Goal: Find contact information: Find contact information

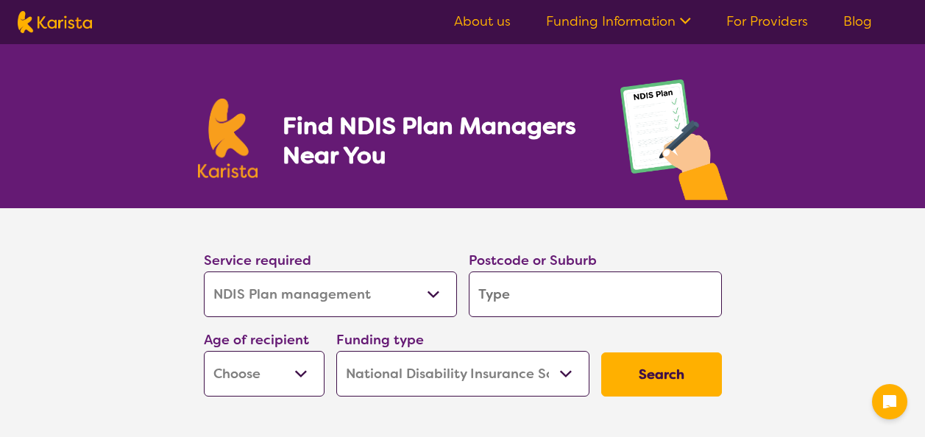
select select "NDIS Plan management"
select select "NDIS"
select select "NDIS Plan management"
select select "NDIS"
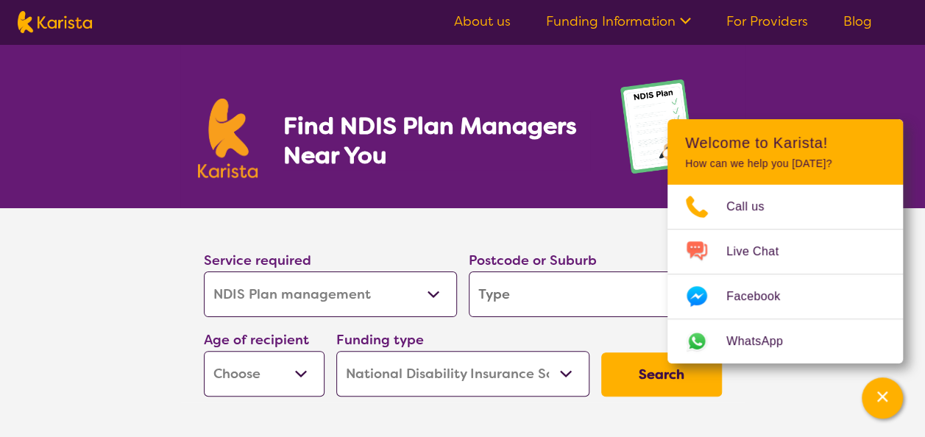
click at [10, 350] on section "Service required Allied Health Assistant Assessment (ADHD or Autism) Behaviour …" at bounding box center [462, 325] width 925 height 235
click at [820, 71] on div "Find NDIS Plan Managers Near You" at bounding box center [462, 126] width 925 height 164
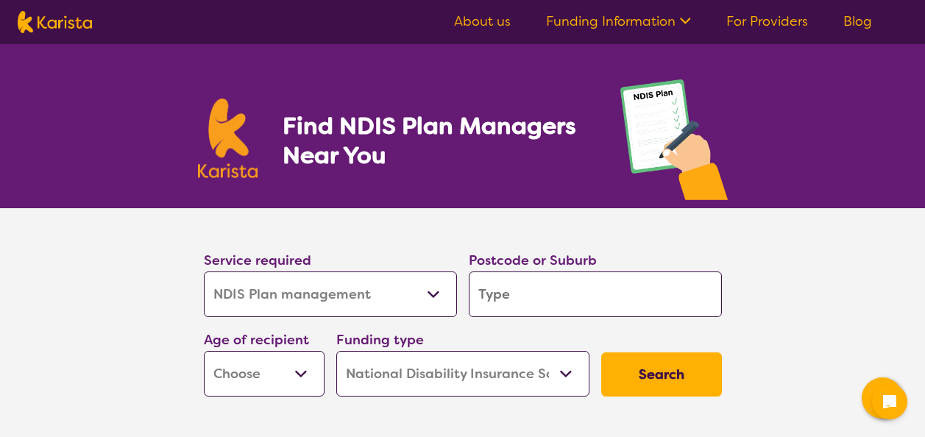
select select "NDIS Plan management"
select select "NDIS"
select select "NDIS Plan management"
select select "NDIS"
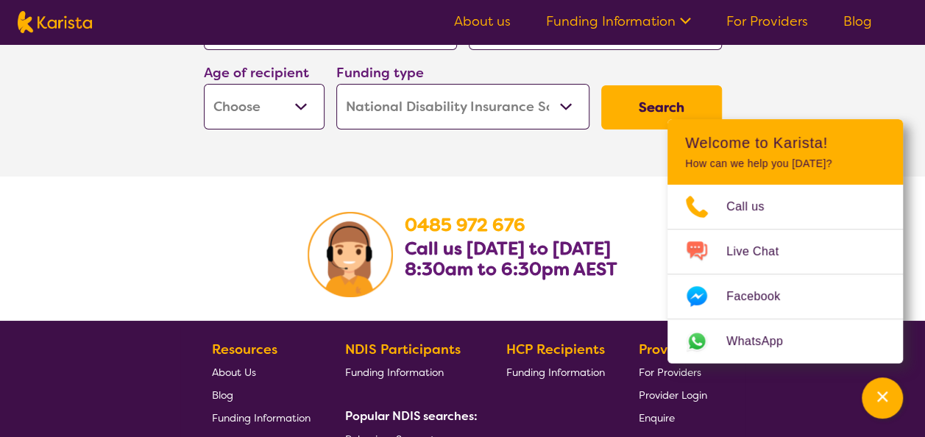
scroll to position [2814, 0]
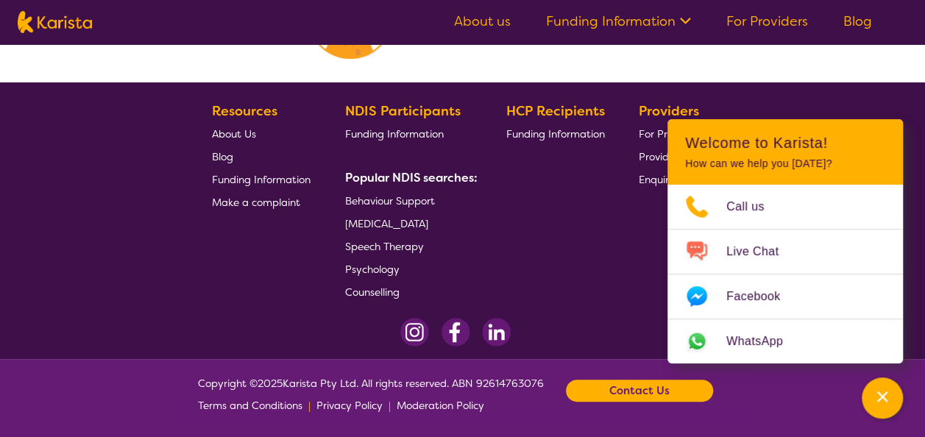
click at [234, 131] on span "About Us" at bounding box center [234, 133] width 44 height 13
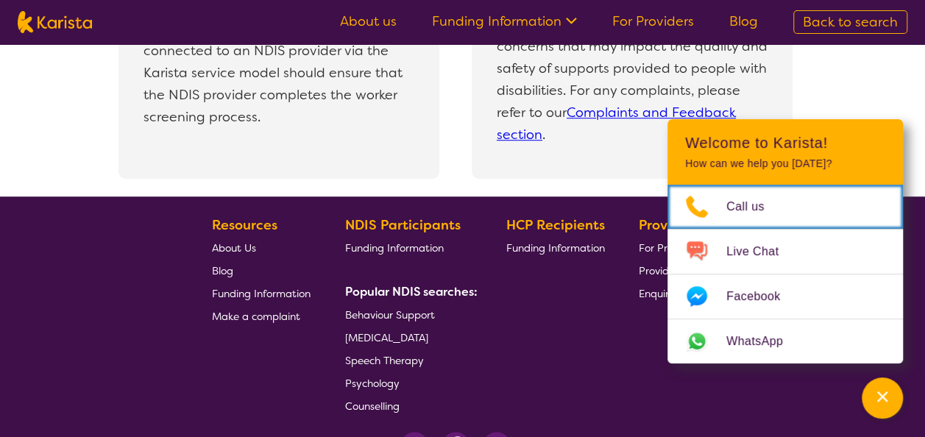
scroll to position [3378, 0]
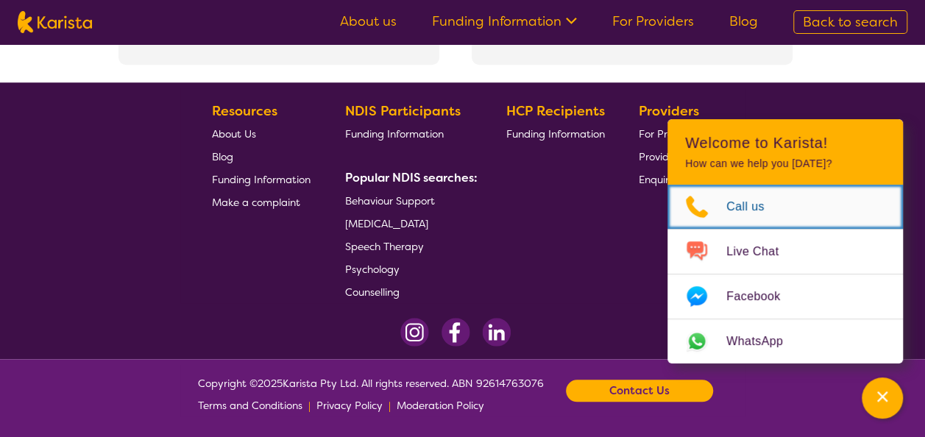
click at [812, 213] on link "Call us" at bounding box center [784, 207] width 235 height 44
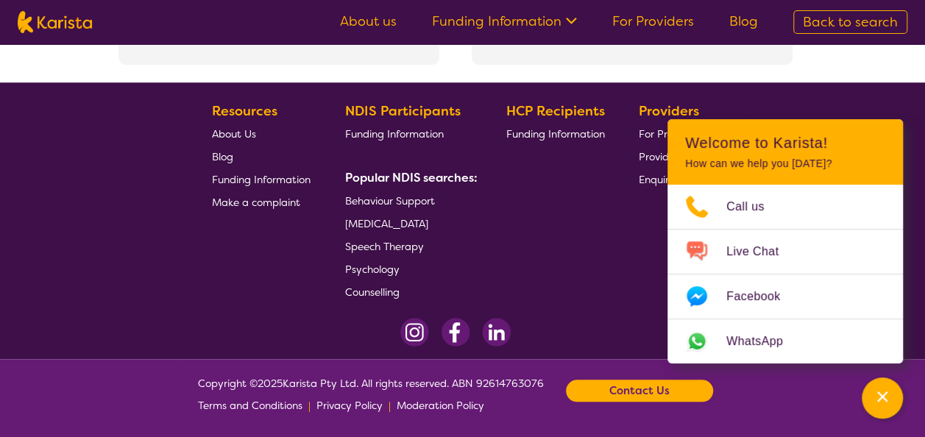
click at [606, 138] on div "HCP Recipients Funding Information" at bounding box center [558, 201] width 104 height 203
click at [585, 211] on div "HCP Recipients Funding Information" at bounding box center [558, 201] width 104 height 203
click at [877, 389] on icon "Channel Menu" at bounding box center [882, 396] width 15 height 15
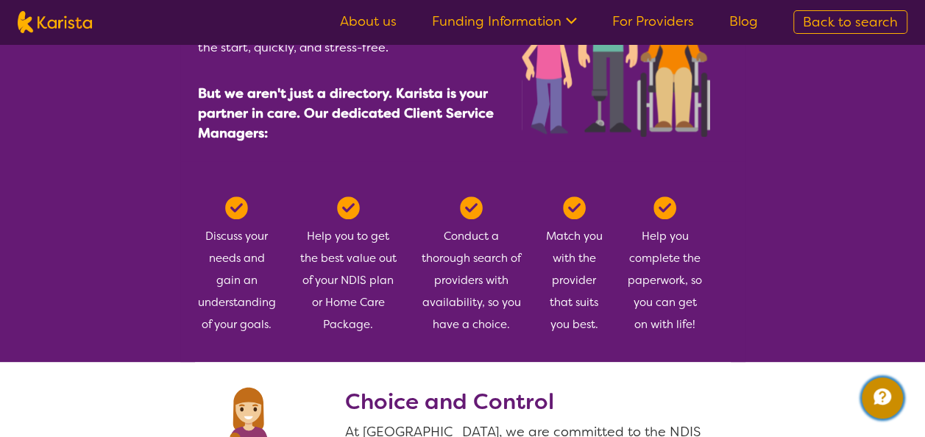
scroll to position [883, 0]
